Goal: Transaction & Acquisition: Obtain resource

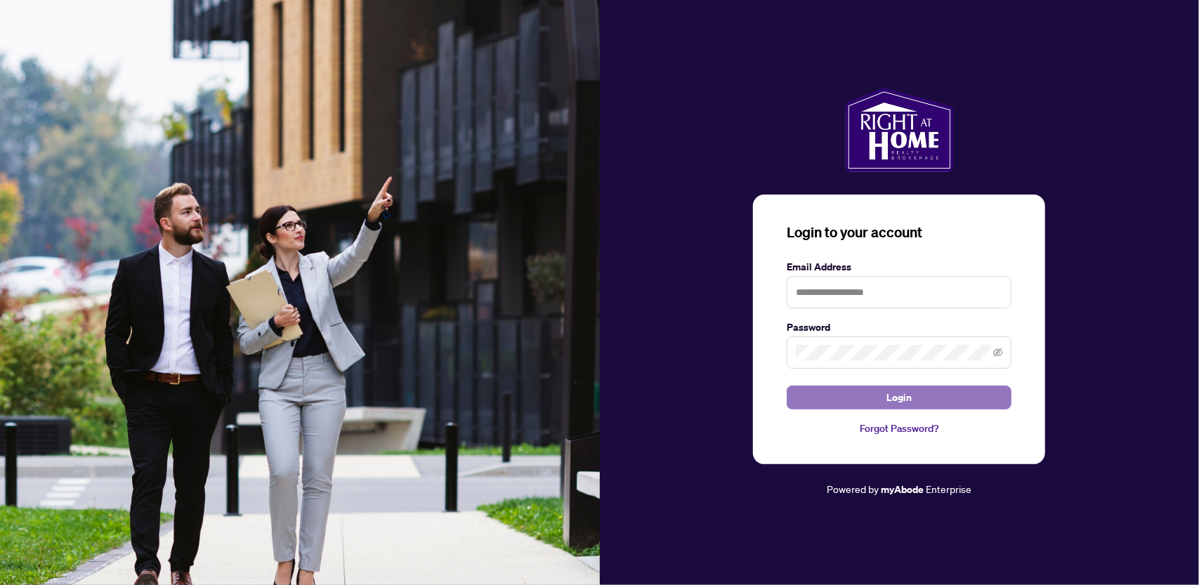
click at [892, 398] on span "Login" at bounding box center [898, 397] width 25 height 22
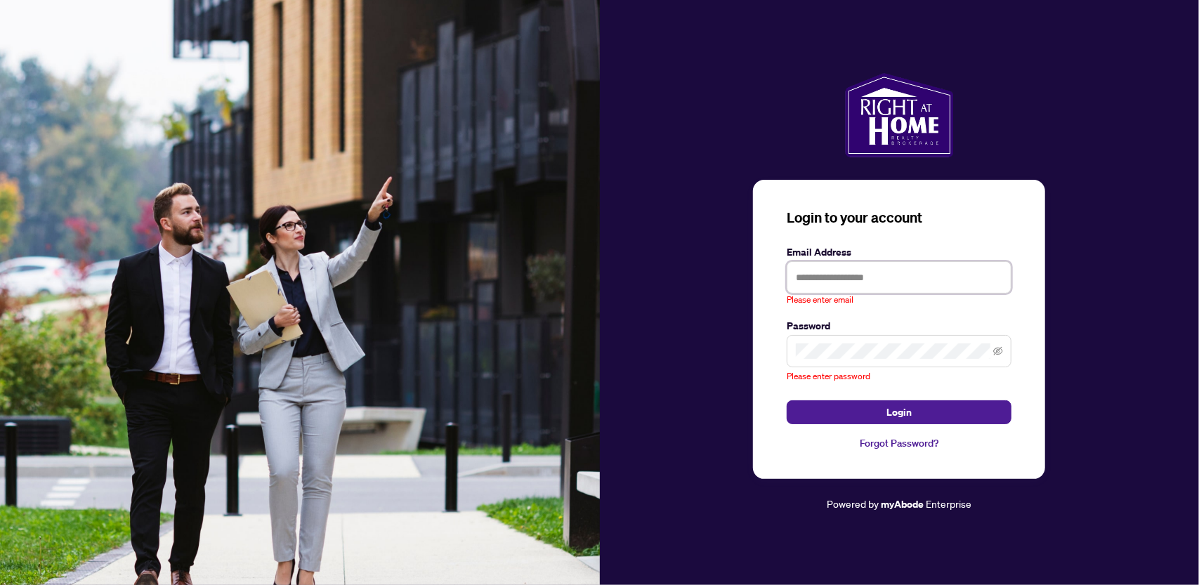
click at [823, 280] on input "text" at bounding box center [898, 277] width 225 height 32
type input "**********"
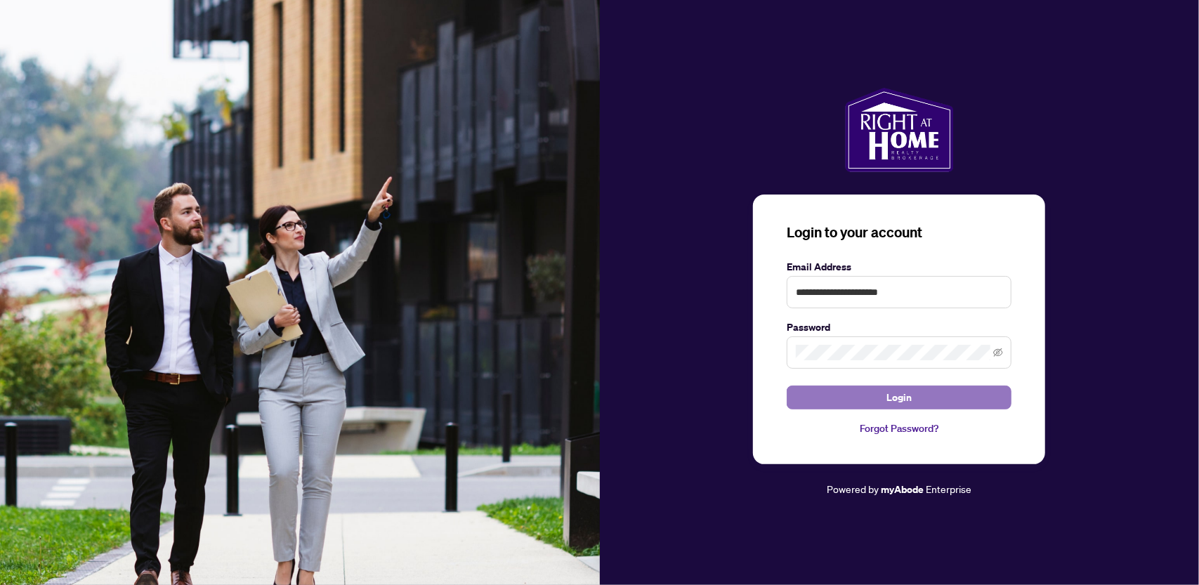
click at [921, 405] on button "Login" at bounding box center [898, 397] width 225 height 24
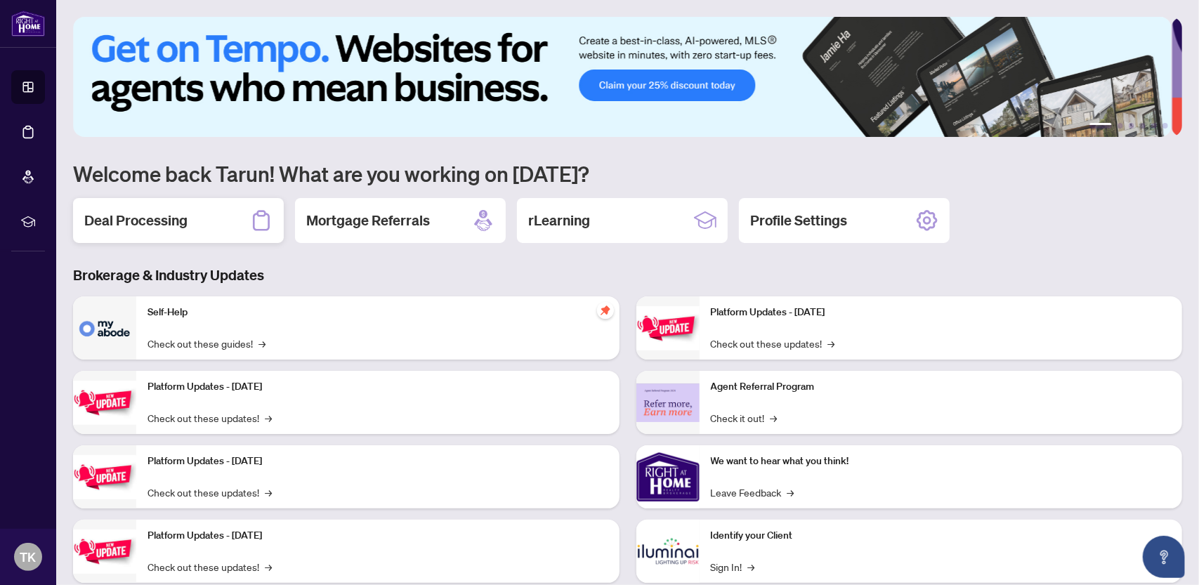
click at [159, 223] on h2 "Deal Processing" at bounding box center [135, 221] width 103 height 20
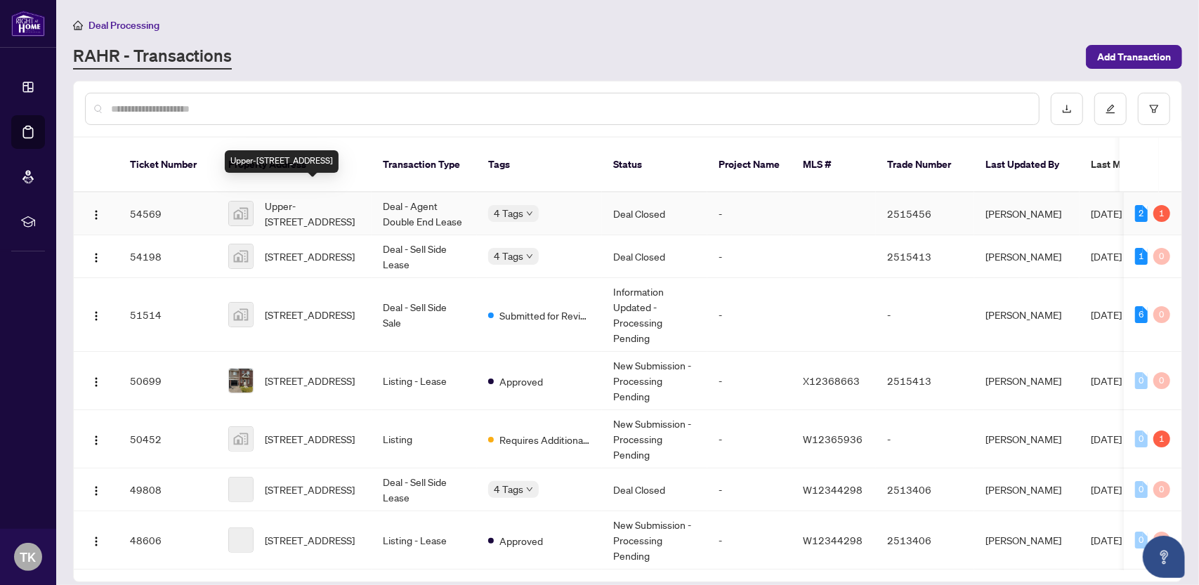
click at [308, 198] on span "Upper-[STREET_ADDRESS]" at bounding box center [312, 213] width 95 height 31
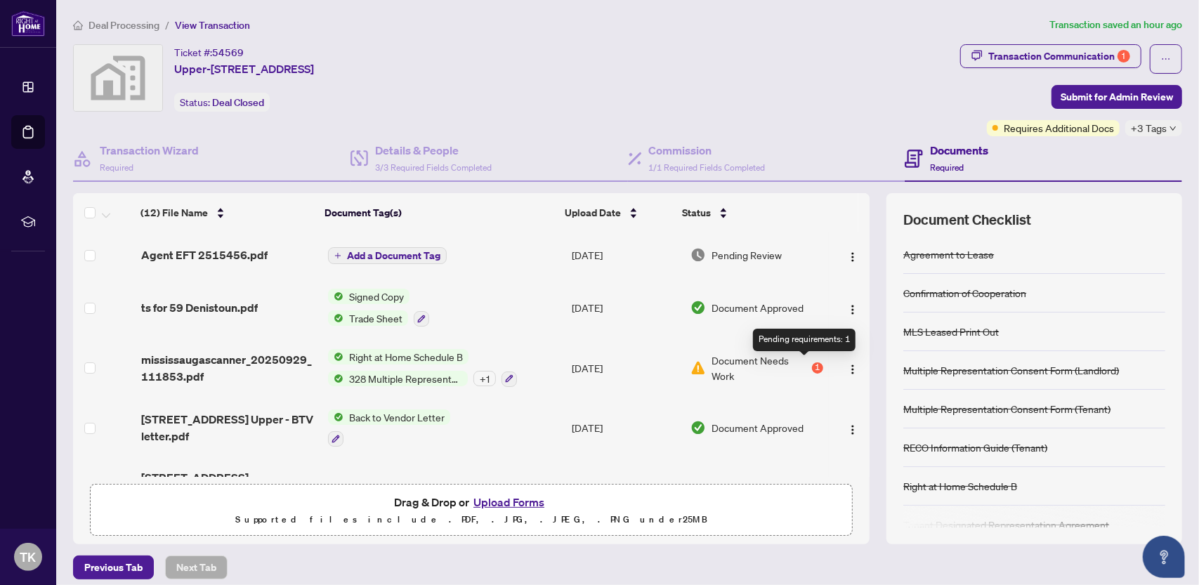
click at [812, 364] on div "1" at bounding box center [817, 367] width 11 height 11
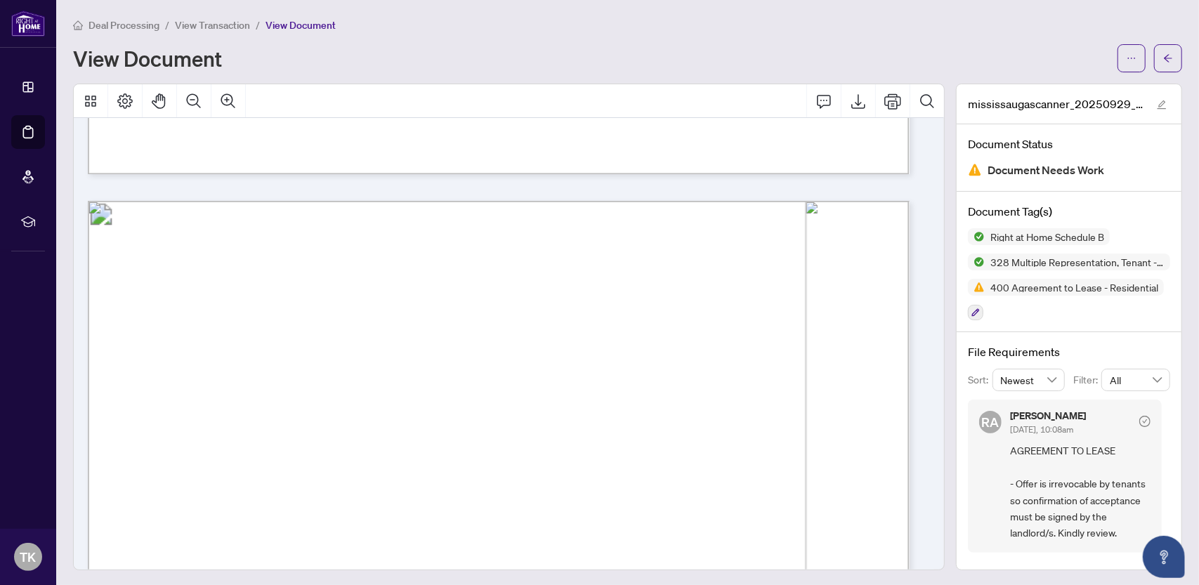
scroll to position [4213, 0]
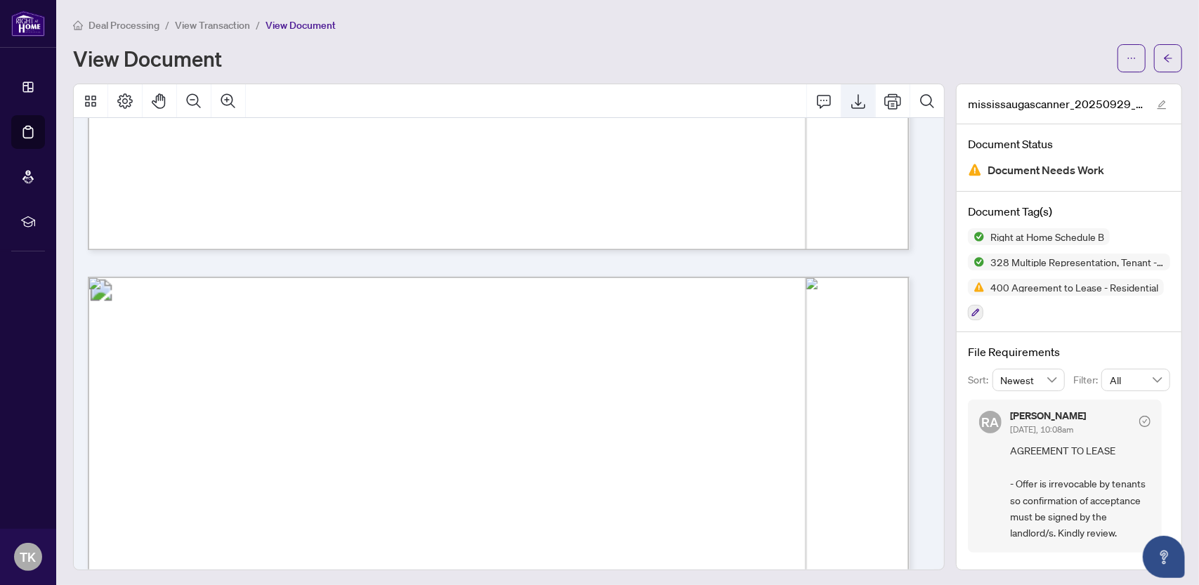
click at [850, 98] on icon "Export" at bounding box center [858, 101] width 17 height 17
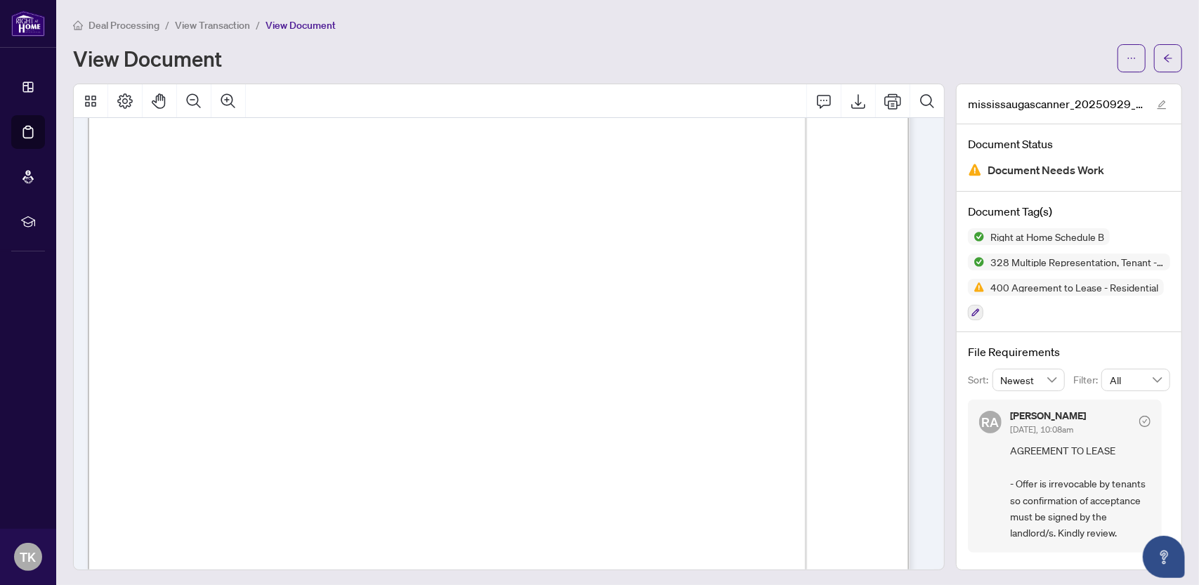
scroll to position [4494, 0]
